Goal: Transaction & Acquisition: Purchase product/service

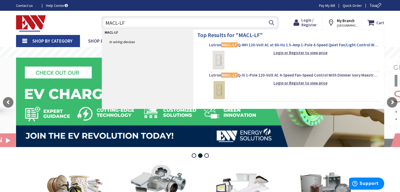
type input "MACL-LF"
click at [286, 47] on span "Lutron MACL-LF Q-WH 120-Volt AC at 60-Hz 1.5-Amp 1-Pole 4-Speed Quiet Fan/Light…" at bounding box center [294, 44] width 170 height 5
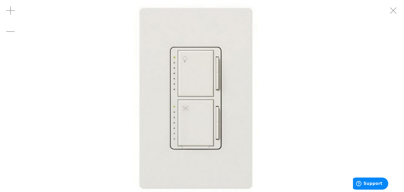
click at [248, 91] on img at bounding box center [202, 96] width 192 height 192
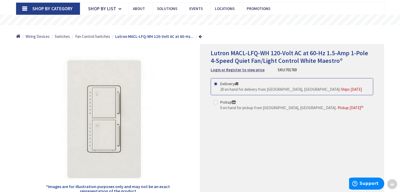
scroll to position [33, 0]
